Goal: Find specific page/section

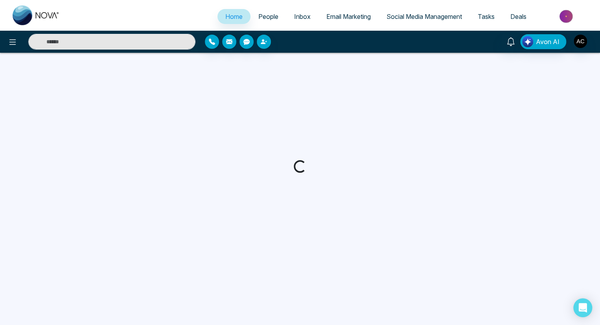
select select "*"
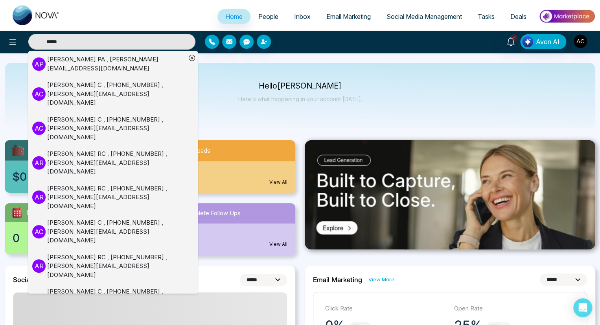
type input "*****"
click at [107, 62] on div "Adish PA , adish+767@mmnovatech.com" at bounding box center [116, 64] width 139 height 18
